Goal: Obtain resource: Download file/media

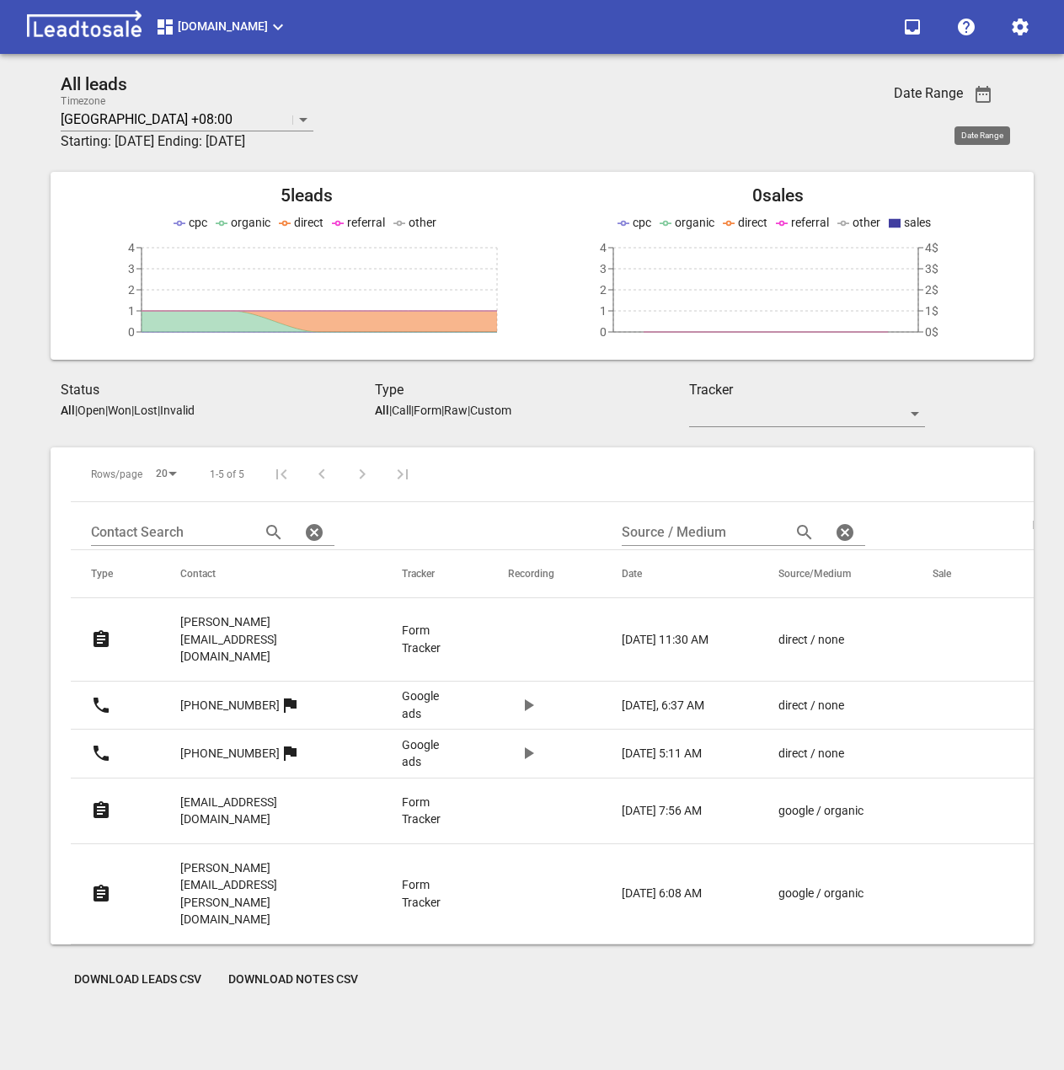
click at [979, 96] on icon "button" at bounding box center [983, 94] width 20 height 20
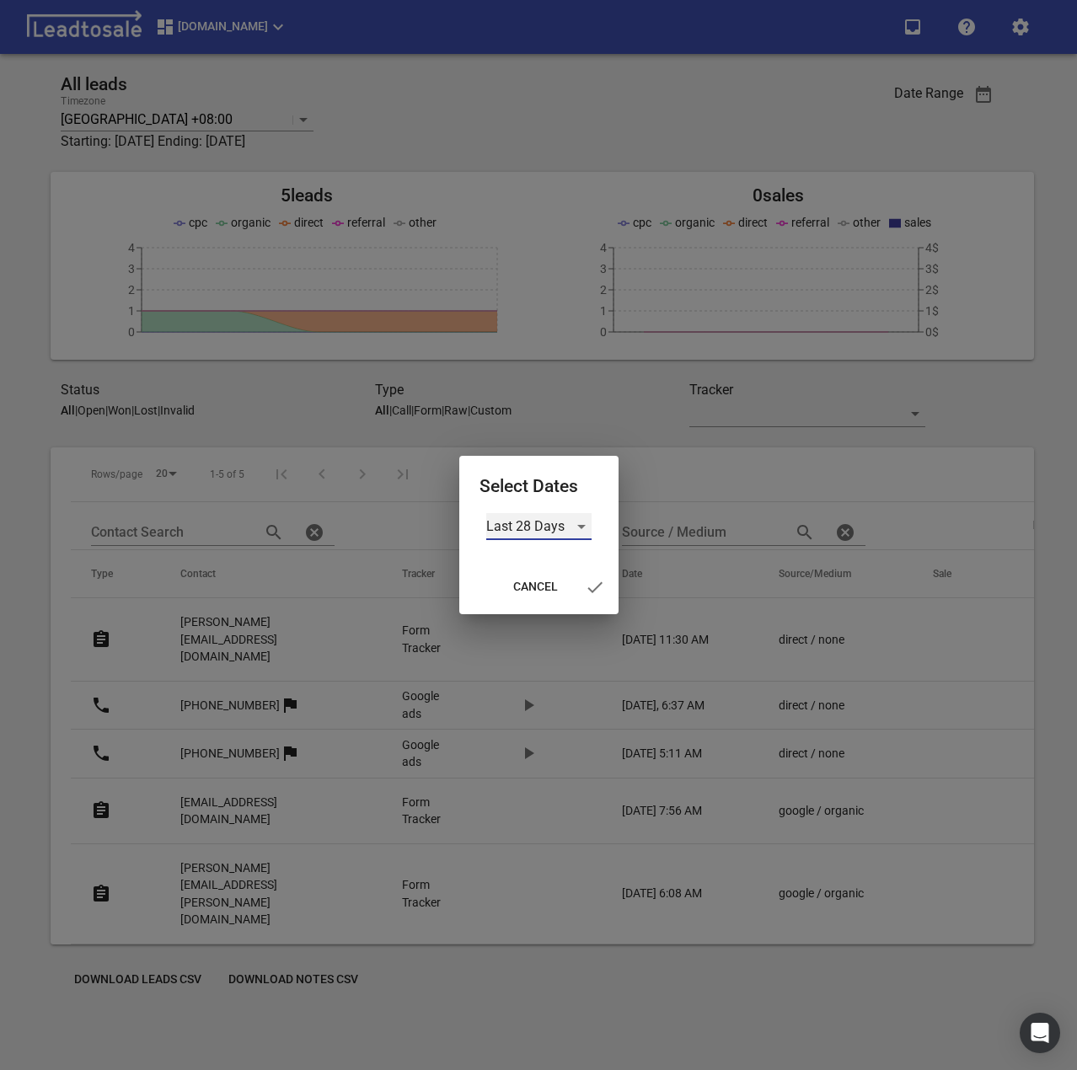
click at [582, 530] on div "Last 28 Days" at bounding box center [538, 526] width 105 height 27
click at [537, 640] on li "Custom" at bounding box center [538, 648] width 105 height 40
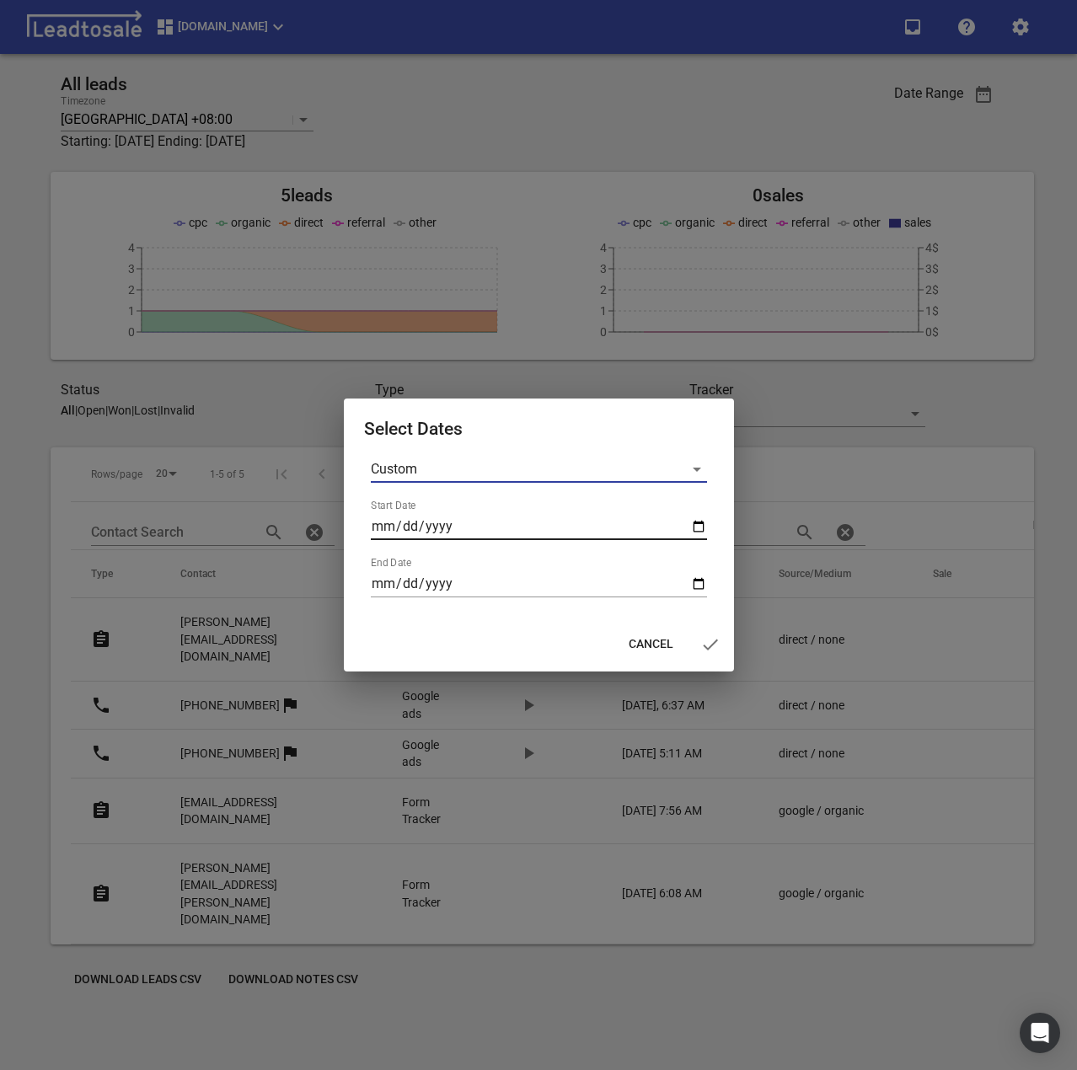
click at [701, 525] on input "Start Date" at bounding box center [539, 526] width 336 height 27
type input "[DATE]"
click at [698, 581] on input "End Date" at bounding box center [539, 583] width 336 height 27
type input "[DATE]"
click at [700, 639] on icon "button" at bounding box center [710, 644] width 20 height 20
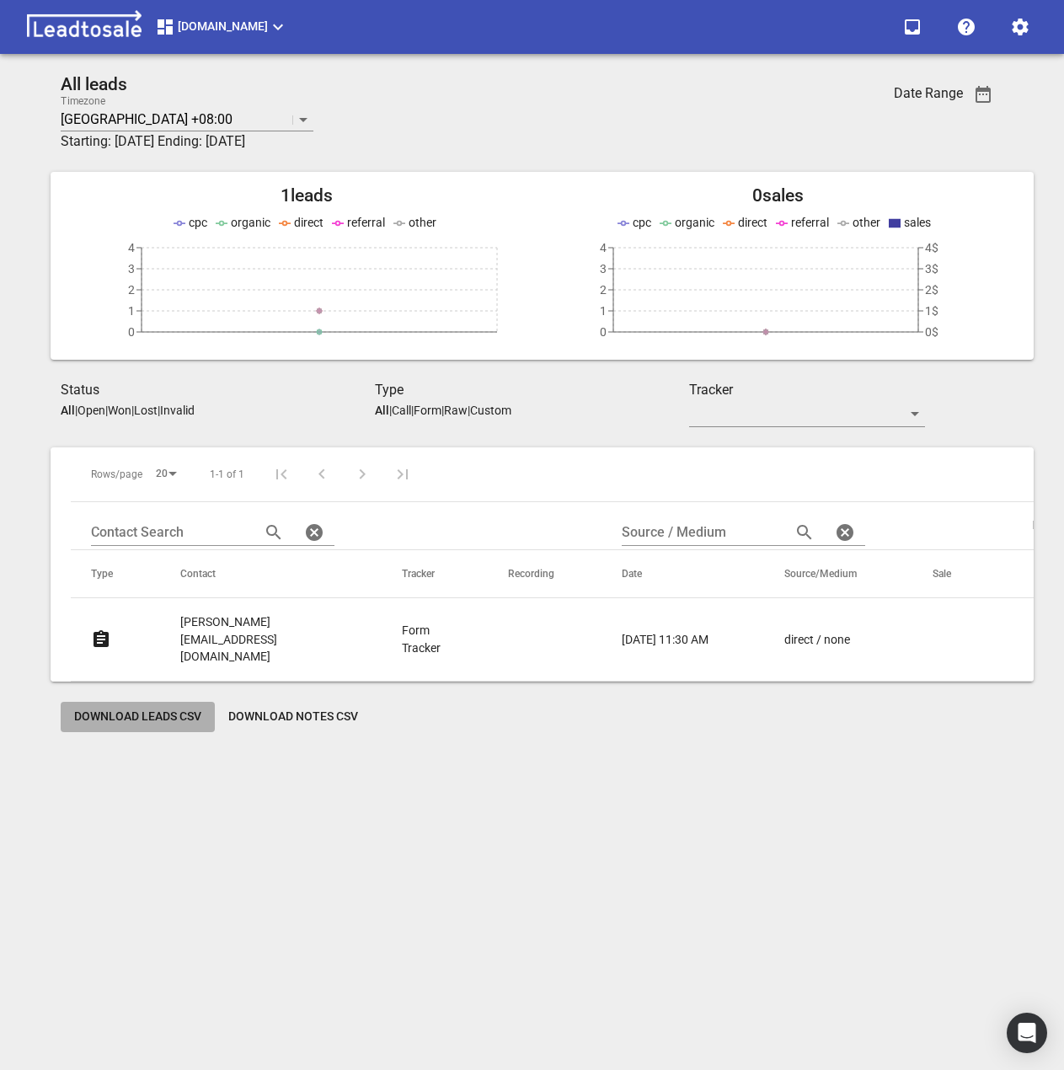
click at [140, 709] on span "Download Leads CSV" at bounding box center [137, 717] width 127 height 17
drag, startPoint x: 617, startPoint y: 709, endPoint x: 434, endPoint y: 636, distance: 197.0
click at [614, 707] on div "All leads Timezone [GEOGRAPHIC_DATA] +08:00 Starting: [DATE] Ending: [DATE] Dat…" at bounding box center [531, 413] width 983 height 678
click at [281, 612] on link "[PERSON_NAME][EMAIL_ADDRESS][DOMAIN_NAME]" at bounding box center [257, 640] width 154 height 76
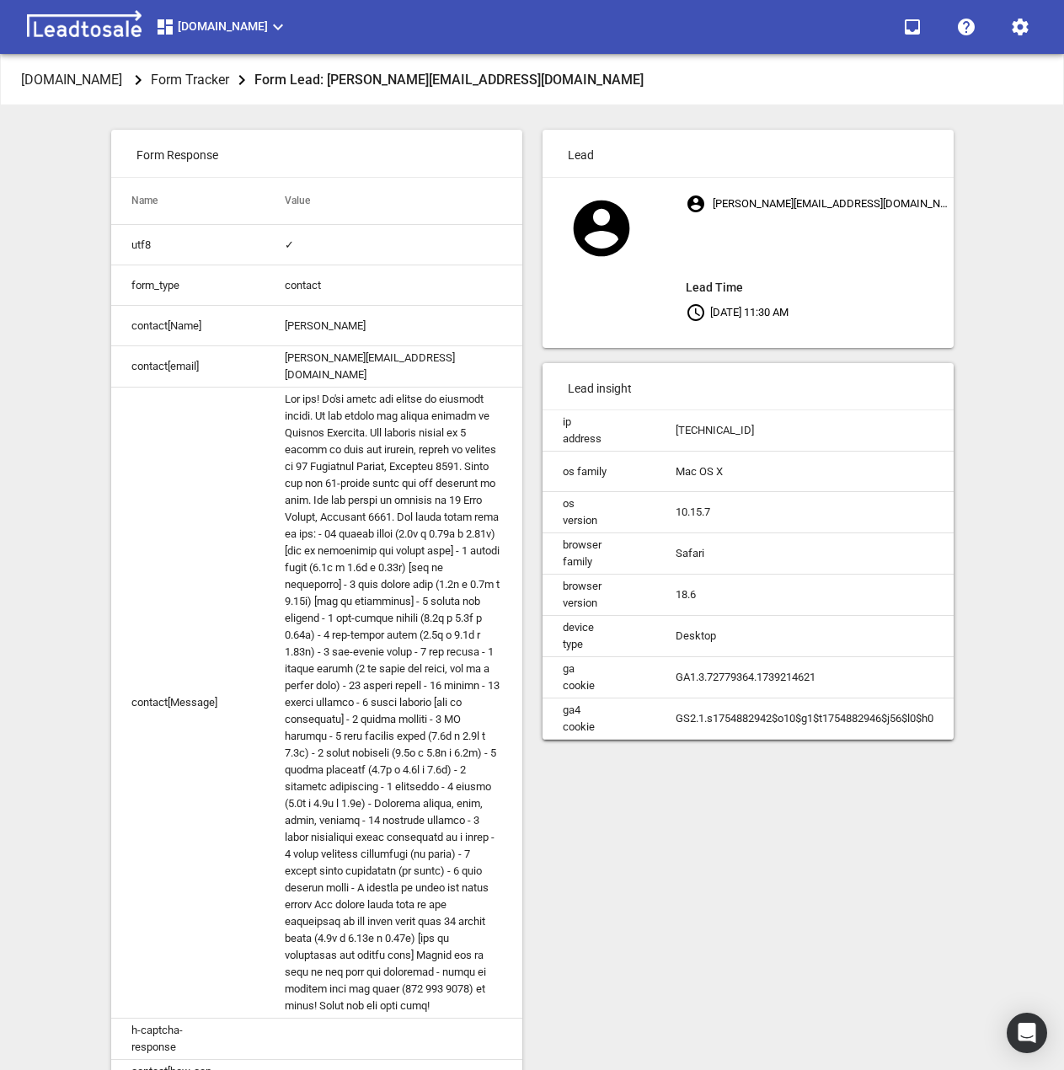
drag, startPoint x: 463, startPoint y: 267, endPoint x: 382, endPoint y: 306, distance: 89.7
click at [460, 270] on td "contact" at bounding box center [393, 285] width 257 height 40
drag, startPoint x: 307, startPoint y: 374, endPoint x: 346, endPoint y: 362, distance: 41.3
click at [476, 367] on td "[PERSON_NAME][EMAIL_ADDRESS][DOMAIN_NAME]" at bounding box center [393, 366] width 257 height 41
copy td "[PERSON_NAME][EMAIL_ADDRESS][DOMAIN_NAME]"
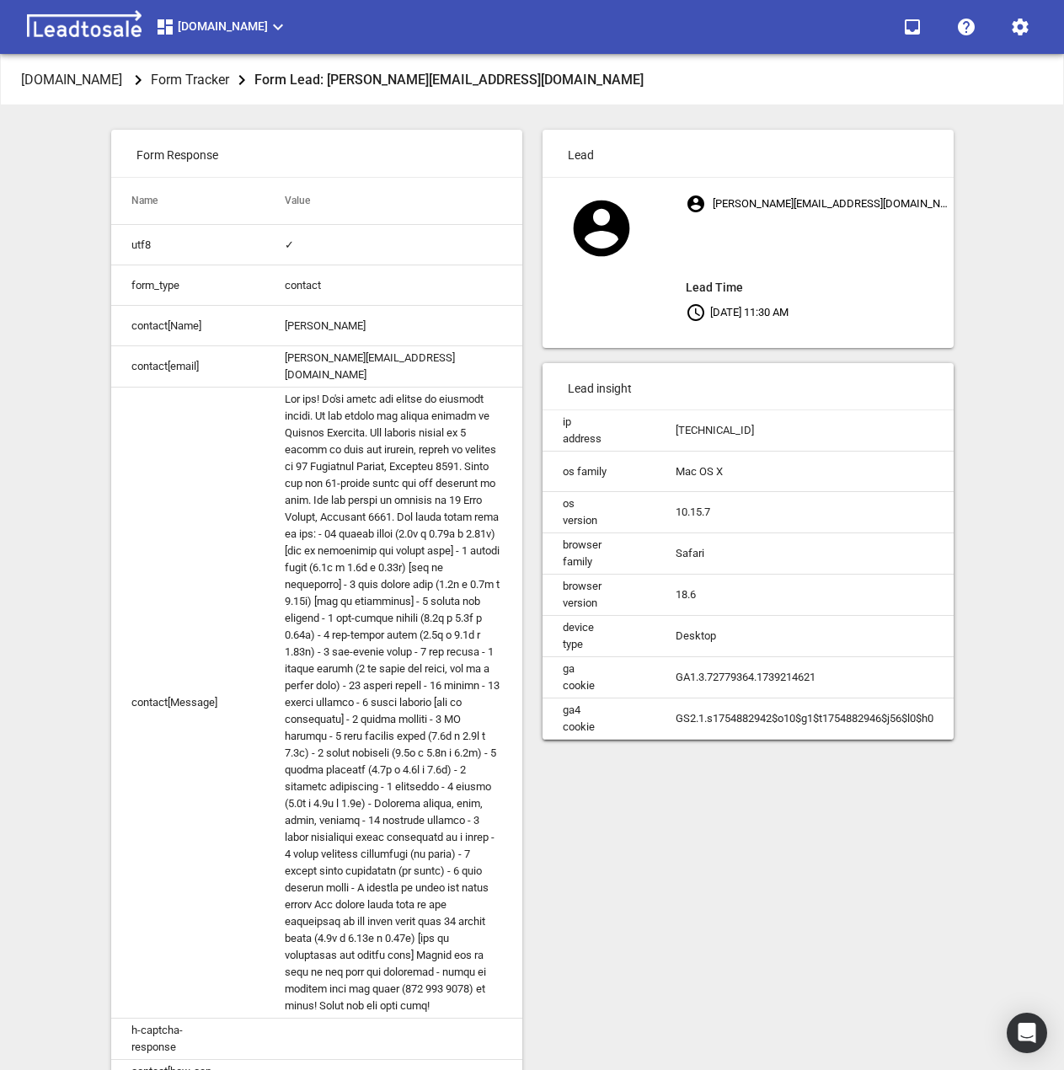
click at [635, 726] on td "ga4 cookie" at bounding box center [599, 719] width 113 height 41
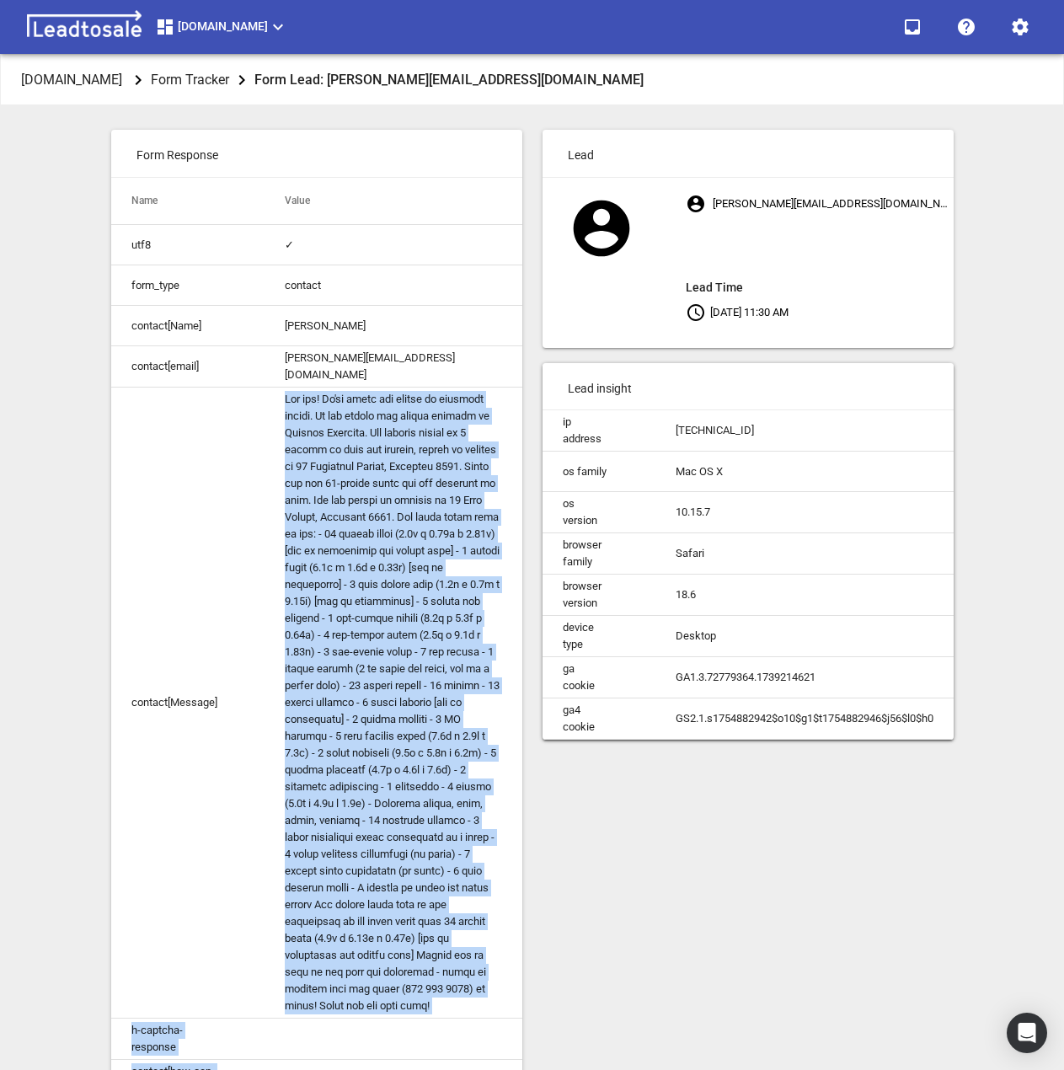
scroll to position [206, 0]
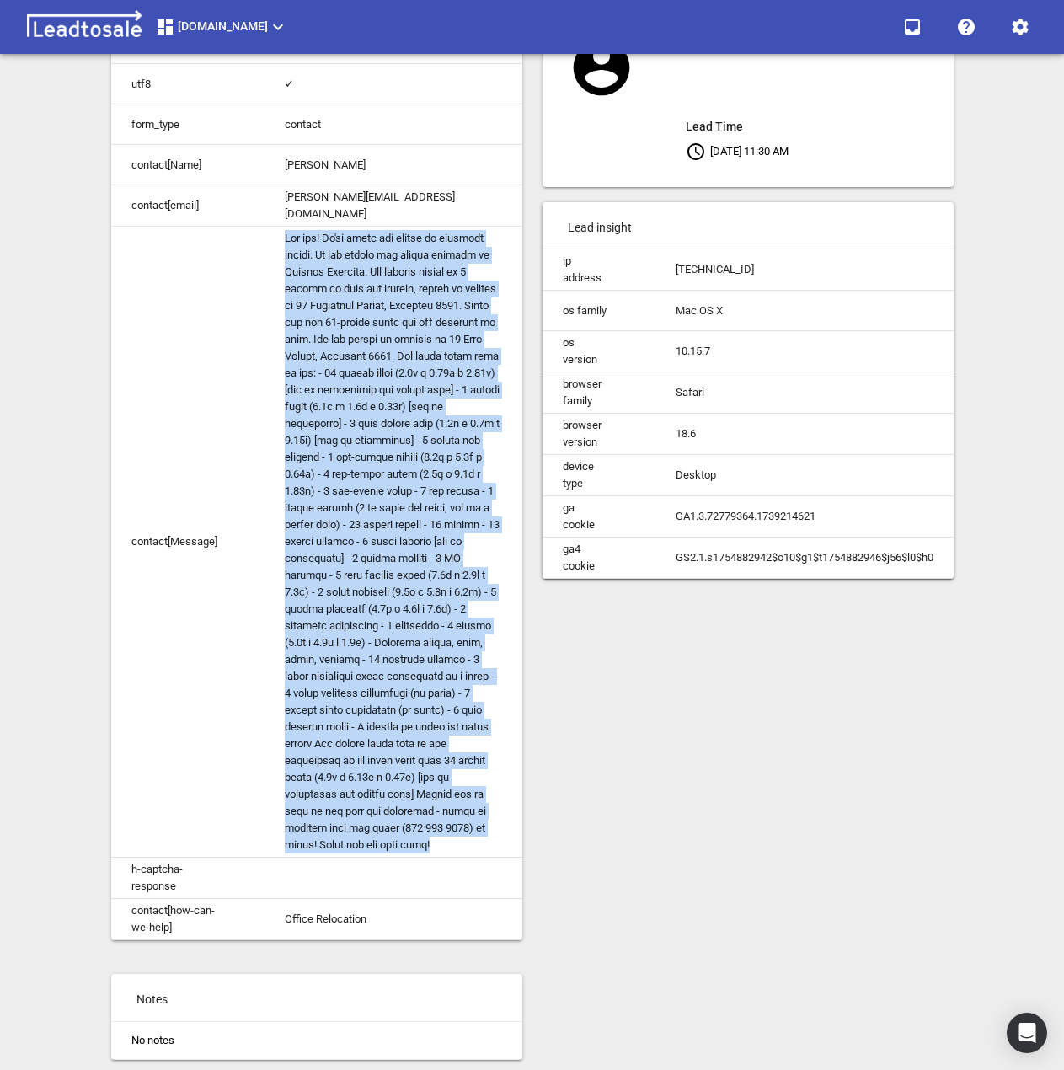
drag, startPoint x: 285, startPoint y: 398, endPoint x: 416, endPoint y: 835, distance: 456.6
click at [416, 835] on td at bounding box center [393, 542] width 257 height 631
copy td "Kia ora! We're after two quotes if possible please. We are moving our church of…"
